Goal: Transaction & Acquisition: Obtain resource

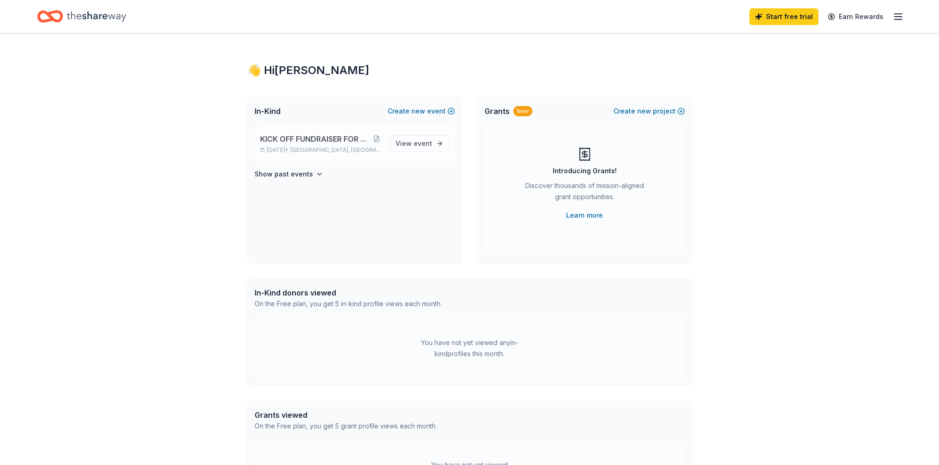
click at [336, 146] on div "KICK OFF FUNDRAISER FOR 2025-26 SCHOOL YEAR Sep 26, 2025 • Boca Raton, FL" at bounding box center [321, 144] width 122 height 20
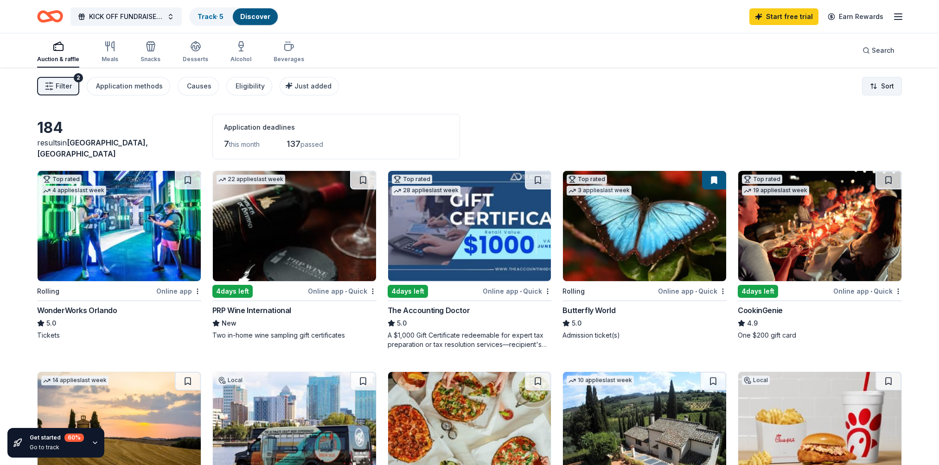
click at [888, 83] on html "KICK OFF FUNDRAISER FOR 2025-26 SCHOOL YEAR Track · 5 Discover Start free trial…" at bounding box center [469, 232] width 939 height 465
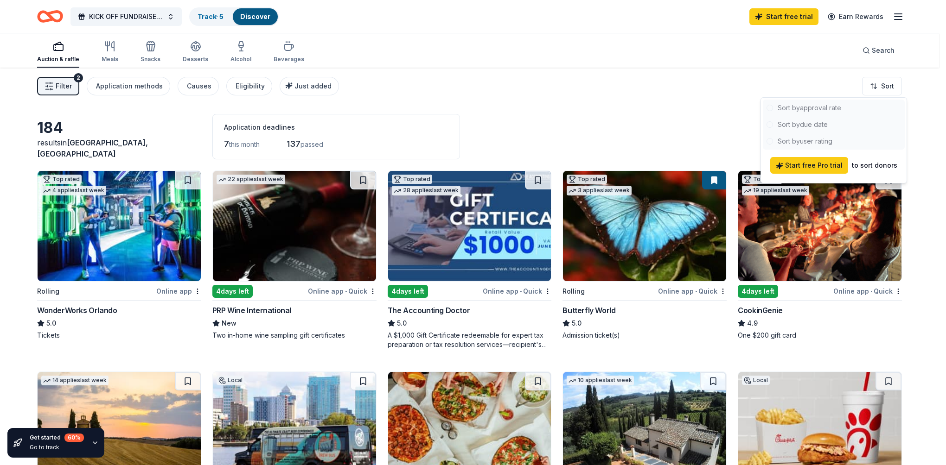
click at [811, 109] on div at bounding box center [834, 125] width 142 height 50
click at [792, 59] on html "KICK OFF FUNDRAISER FOR 2025-26 SCHOOL YEAR Track · 5 Discover Start free trial…" at bounding box center [473, 232] width 946 height 465
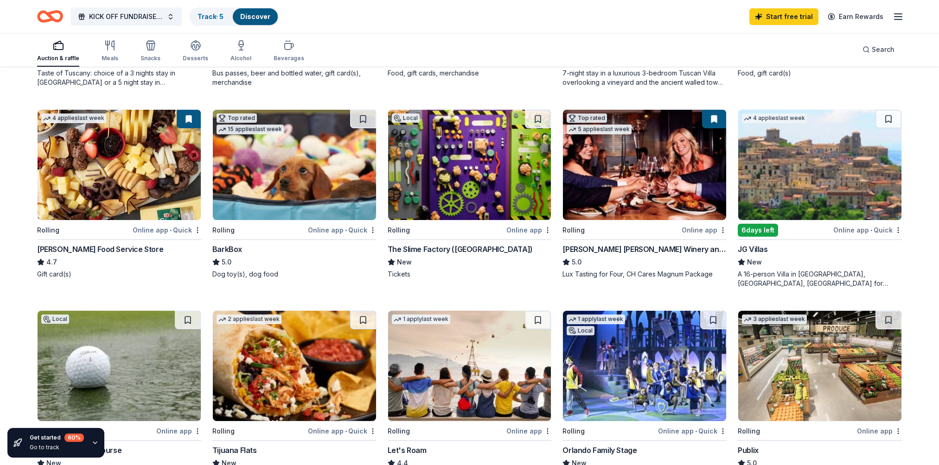
scroll to position [417, 0]
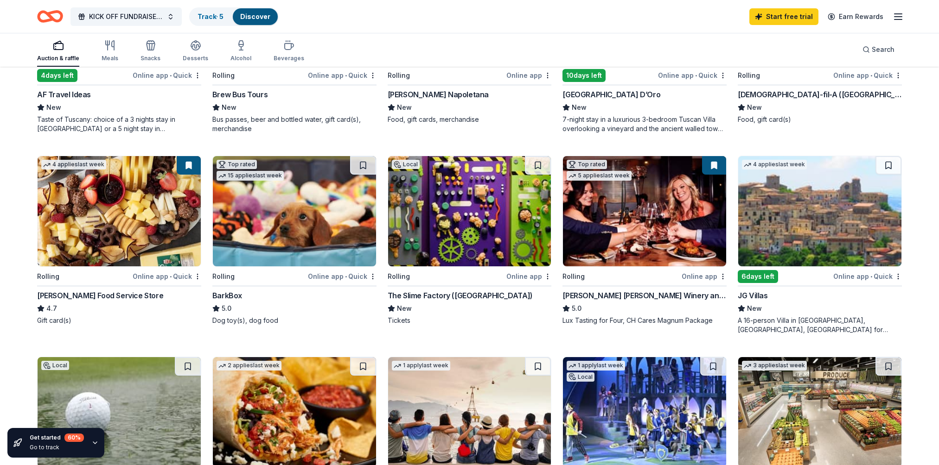
click at [849, 276] on div "Online app • Quick" at bounding box center [867, 277] width 69 height 12
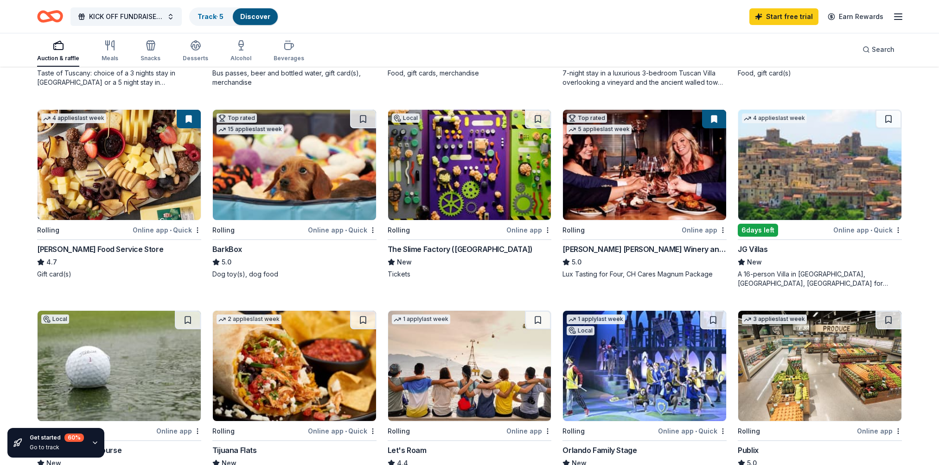
scroll to position [510, 0]
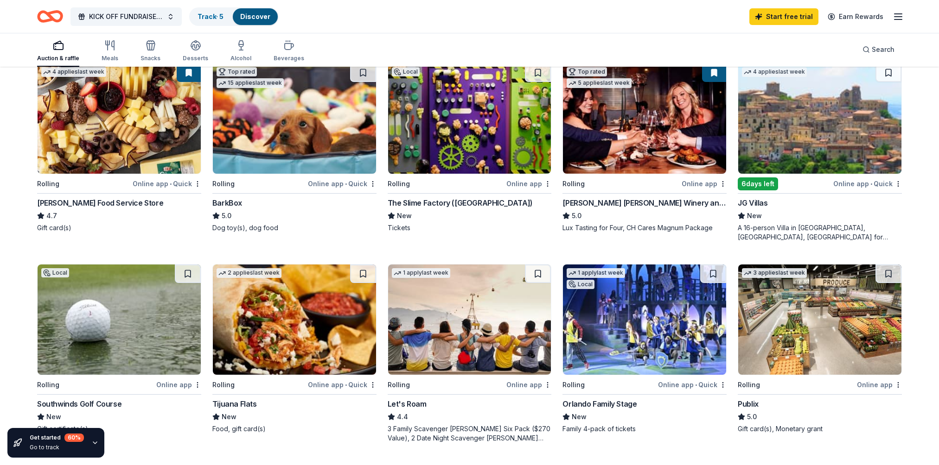
click at [251, 303] on img at bounding box center [294, 320] width 163 height 110
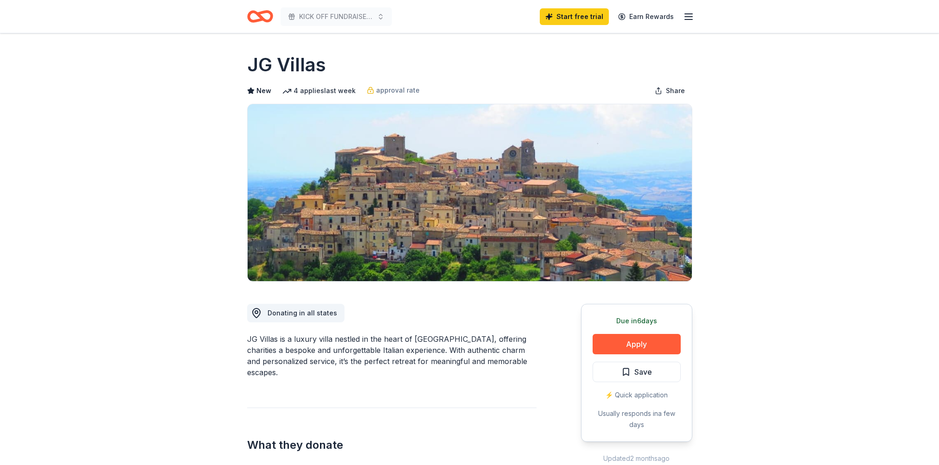
scroll to position [93, 0]
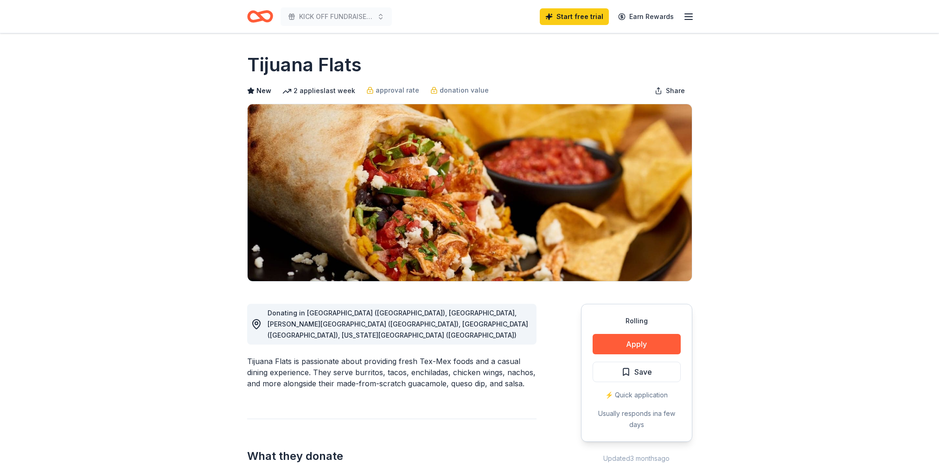
click at [621, 341] on button "Apply" at bounding box center [636, 344] width 88 height 20
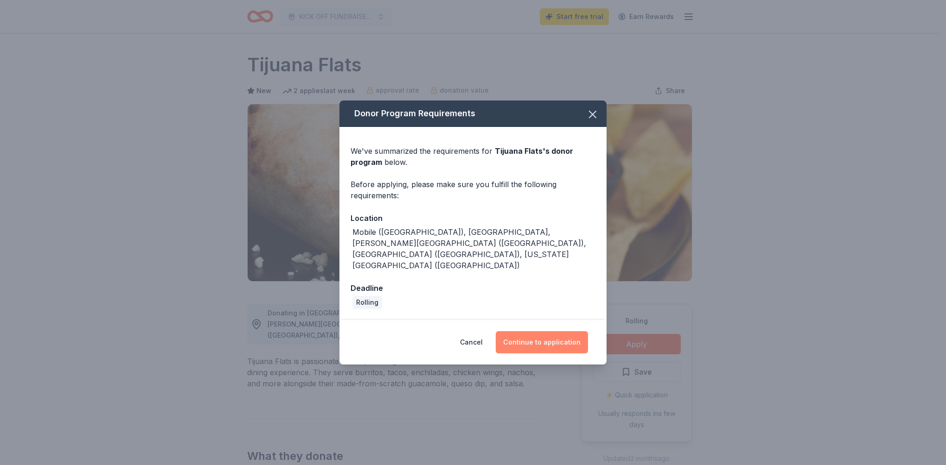
click at [551, 331] on button "Continue to application" at bounding box center [542, 342] width 92 height 22
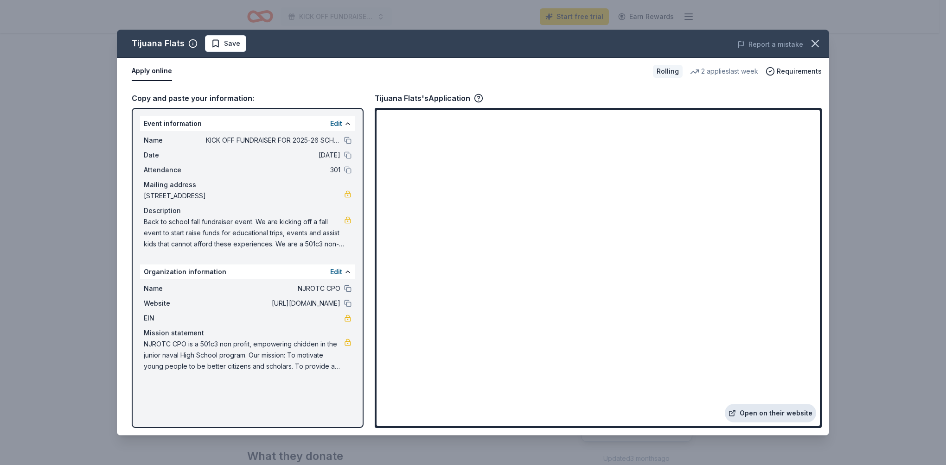
click at [773, 413] on link "Open on their website" at bounding box center [770, 413] width 91 height 19
